Goal: Navigation & Orientation: Understand site structure

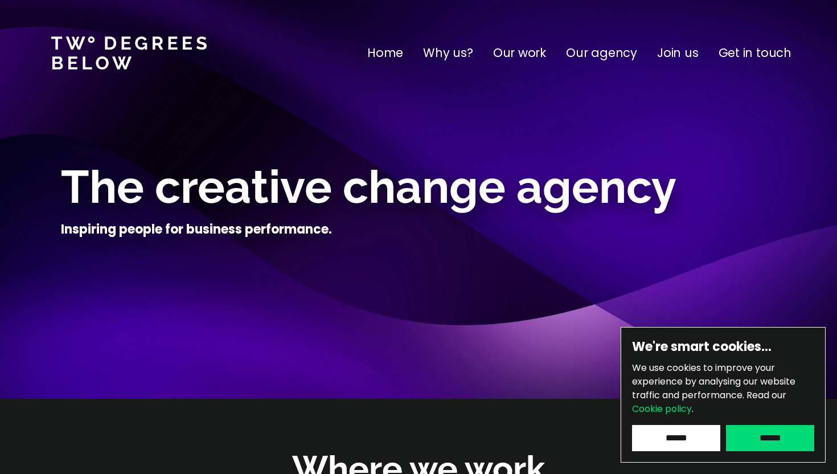
click at [759, 441] on input "******" at bounding box center [770, 438] width 88 height 26
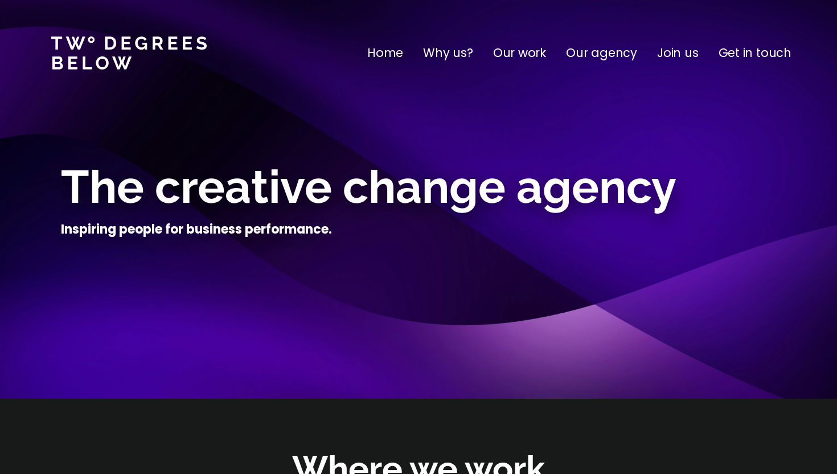
click at [599, 50] on p "Our agency" at bounding box center [601, 53] width 71 height 18
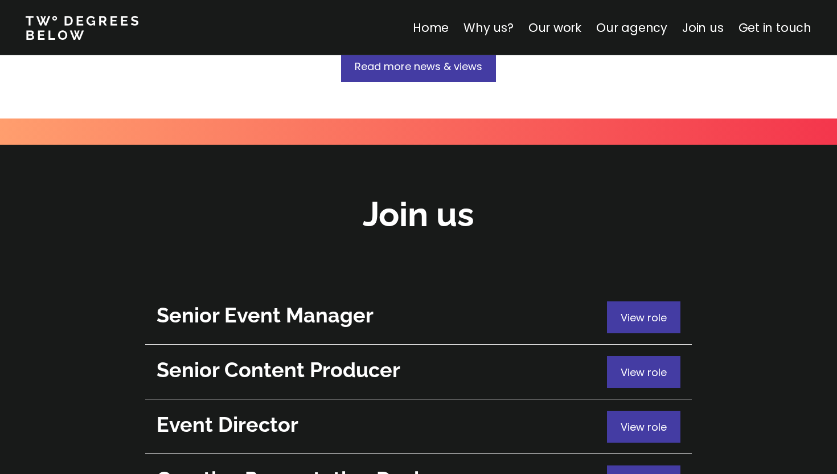
scroll to position [4054, 0]
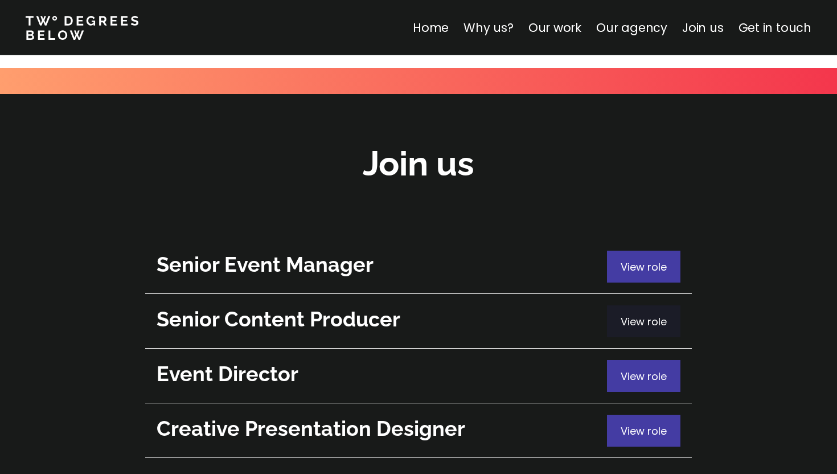
click at [640, 305] on div "View role" at bounding box center [643, 321] width 73 height 32
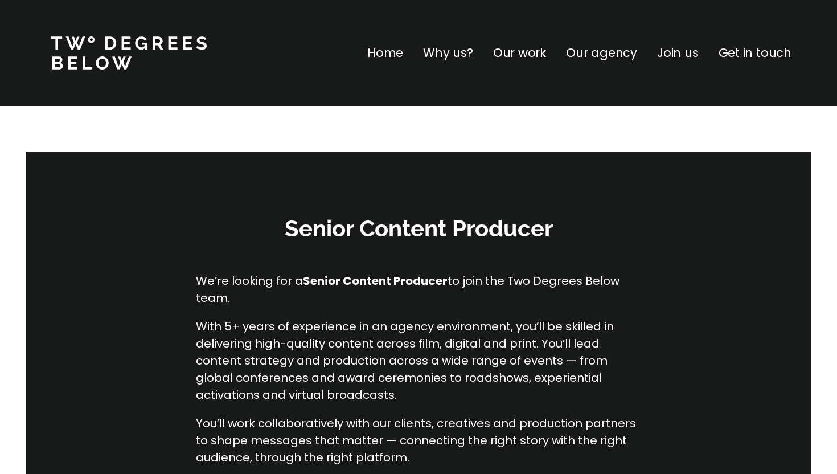
click at [459, 54] on p "Why us?" at bounding box center [448, 53] width 50 height 18
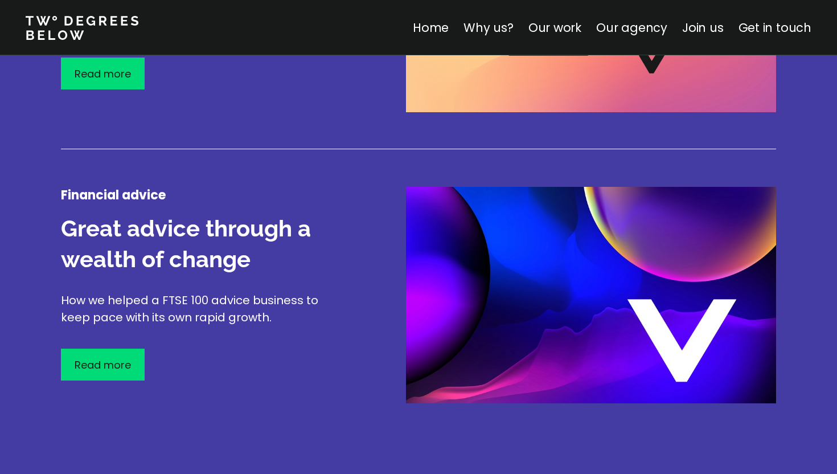
scroll to position [1905, 0]
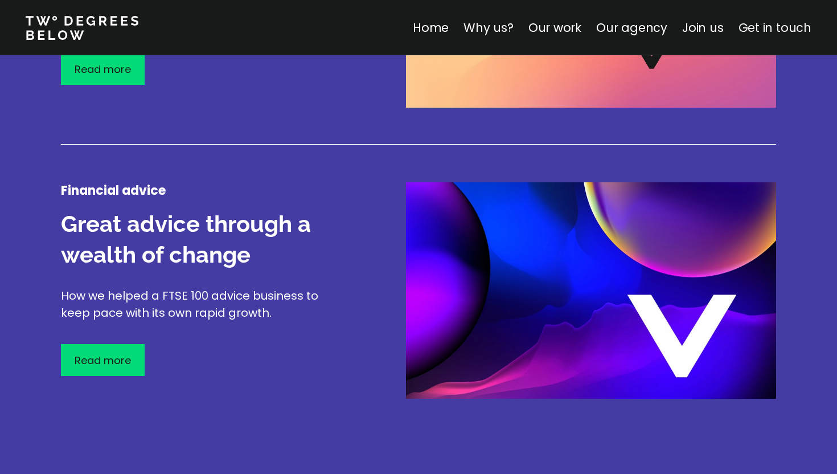
click at [773, 35] on link "Get in touch" at bounding box center [774, 27] width 73 height 17
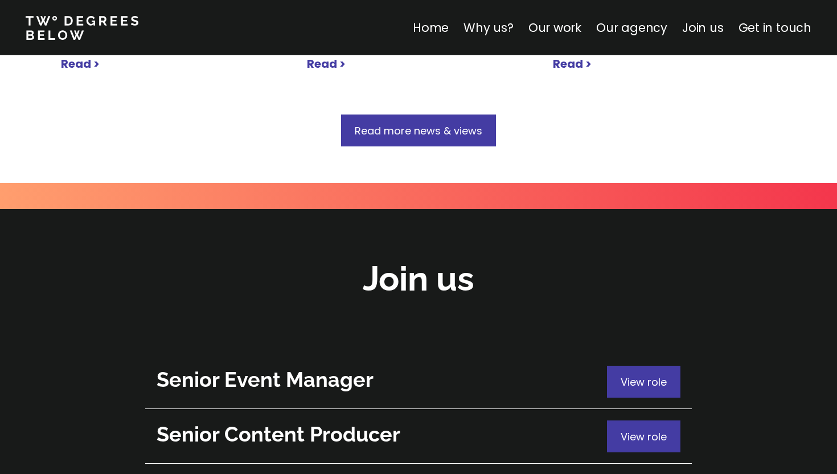
scroll to position [3399, 0]
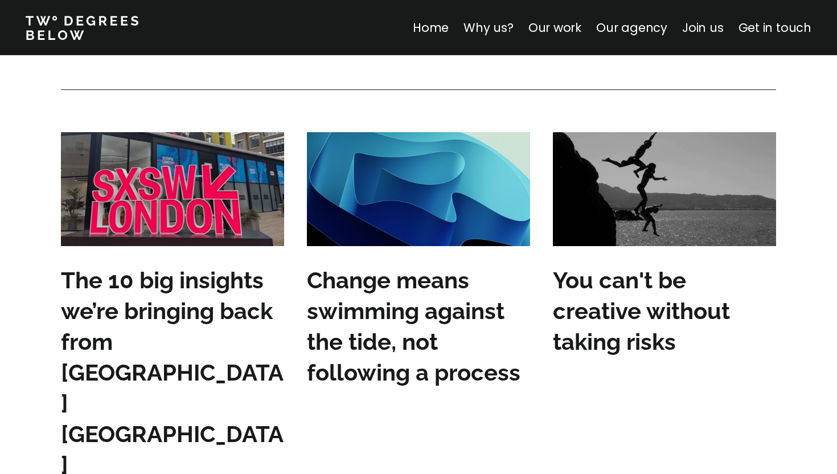
click at [702, 23] on link "Join us" at bounding box center [703, 27] width 42 height 17
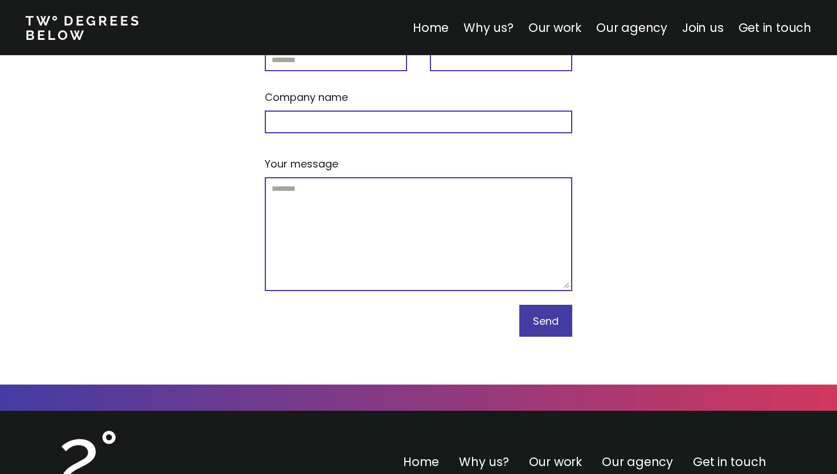
scroll to position [4910, 0]
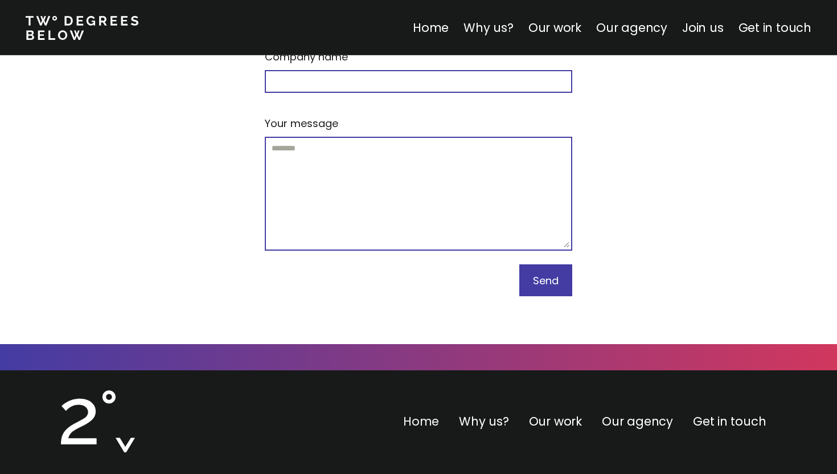
click at [422, 413] on link "Home" at bounding box center [421, 421] width 36 height 17
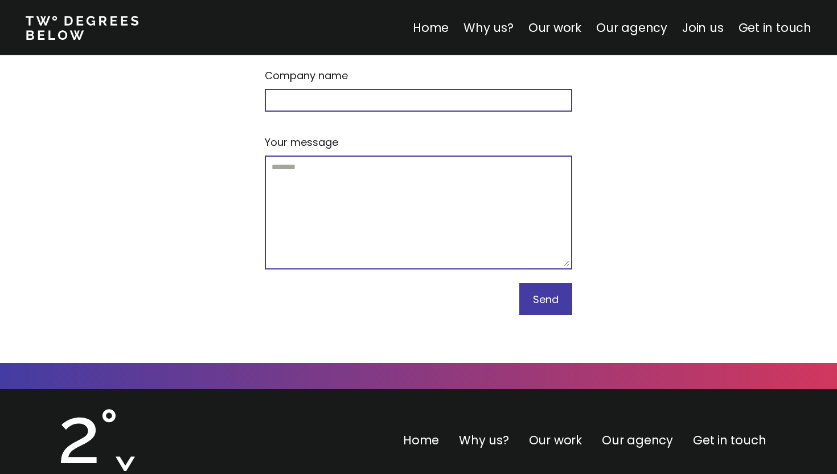
scroll to position [4910, 0]
